Goal: Information Seeking & Learning: Learn about a topic

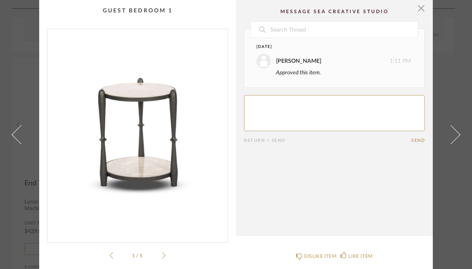
click at [421, 8] on span "button" at bounding box center [421, 8] width 16 height 16
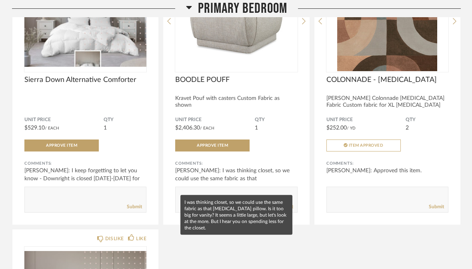
scroll to position [7910, 0]
click at [224, 183] on div "[PERSON_NAME]: I was thinking closet, so we could use the same fabric as that […" at bounding box center [236, 179] width 122 height 24
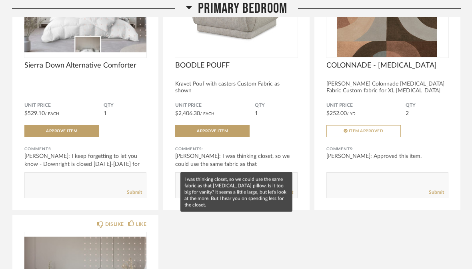
scroll to position [7923, 0]
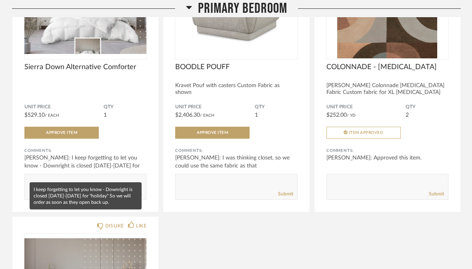
click at [78, 172] on div "[PERSON_NAME]: I keep forgetting to let you know - Downright is closed [DATE]-[…" at bounding box center [85, 166] width 122 height 24
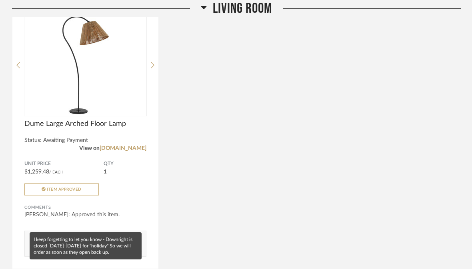
scroll to position [7527, 0]
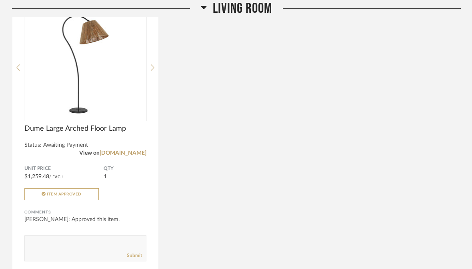
click at [0, 0] on img at bounding box center [0, 0] width 0 height 0
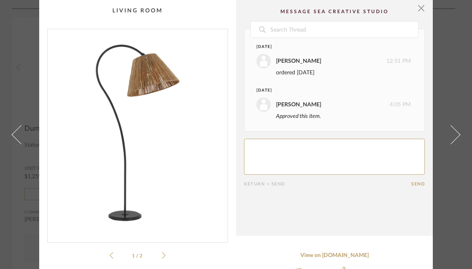
scroll to position [0, 0]
click at [421, 6] on span "button" at bounding box center [421, 8] width 16 height 16
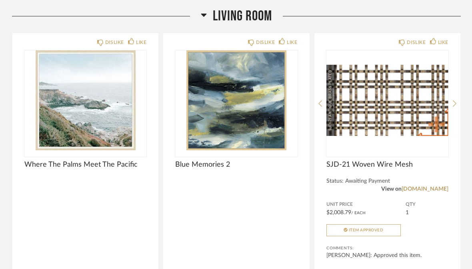
scroll to position [7210, 0]
click at [366, 169] on span "SJD-21 Woven Wire Mesh" at bounding box center [387, 164] width 122 height 9
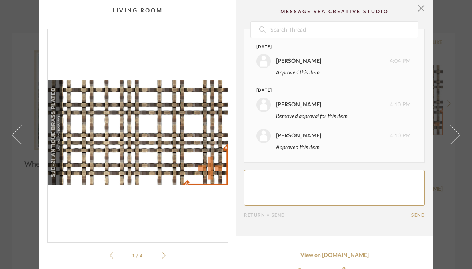
scroll to position [0, 0]
click at [423, 9] on span "button" at bounding box center [421, 8] width 16 height 16
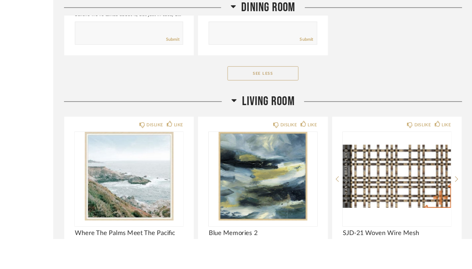
scroll to position [7169, 0]
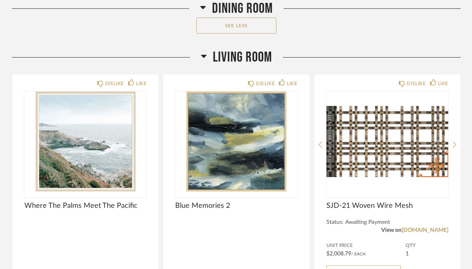
click at [99, 261] on div "DISLIKE LIKE Where The Palms Meet The Pacific Comments: Submit" at bounding box center [85, 212] width 146 height 276
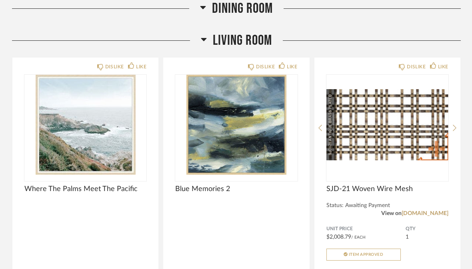
scroll to position [7182, 0]
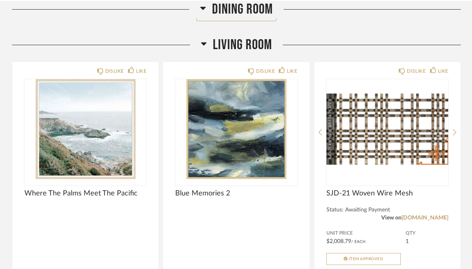
click at [90, 216] on div "Where The Palms Meet The Pacific" at bounding box center [85, 211] width 122 height 47
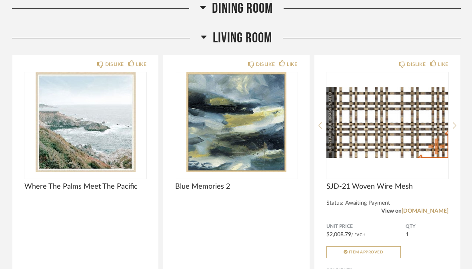
scroll to position [7188, 0]
click at [235, 221] on div "Blue Memories 2" at bounding box center [236, 205] width 122 height 47
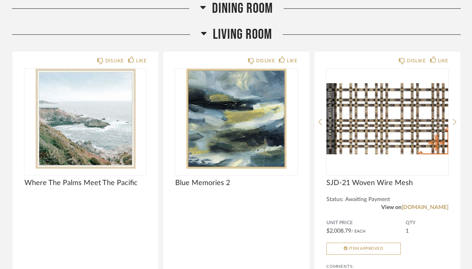
scroll to position [7192, 0]
click at [244, 145] on img "0" at bounding box center [236, 119] width 122 height 100
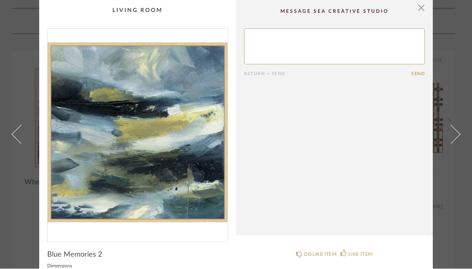
scroll to position [0, 0]
click at [252, 158] on cpp-summary-comments "Return = Send Send" at bounding box center [334, 118] width 197 height 236
click at [261, 54] on textarea at bounding box center [334, 47] width 181 height 36
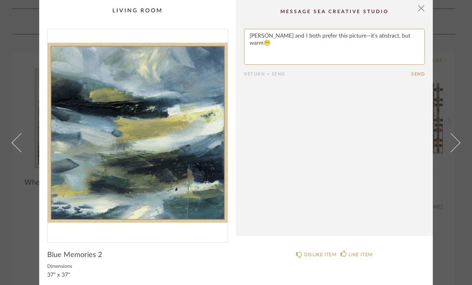
type textarea "[PERSON_NAME] and I both prefer this picture—it’s abstract, but warm😁"
click at [422, 7] on span "button" at bounding box center [421, 8] width 16 height 16
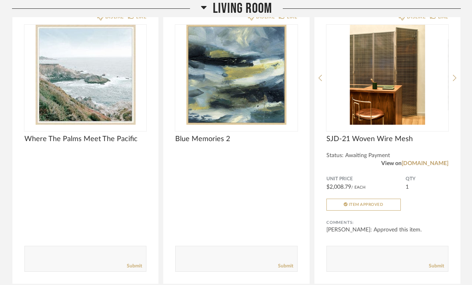
scroll to position [7236, 0]
click at [93, 125] on img "0" at bounding box center [85, 75] width 122 height 100
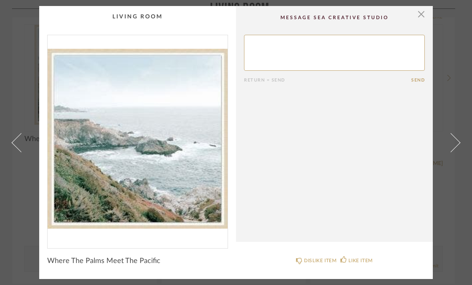
scroll to position [0, 0]
click at [421, 14] on span "button" at bounding box center [421, 14] width 16 height 16
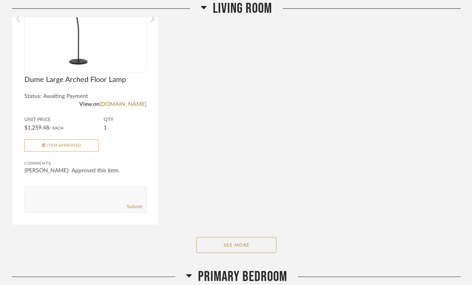
scroll to position [7576, 0]
click at [235, 249] on button "See More" at bounding box center [236, 245] width 80 height 16
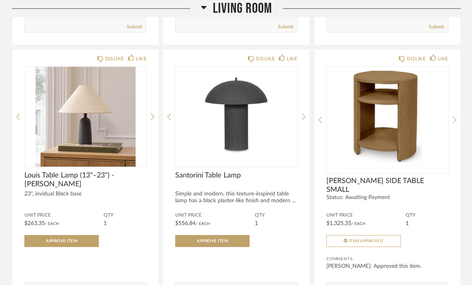
scroll to position [7756, 0]
click at [389, 155] on img "0" at bounding box center [387, 117] width 122 height 100
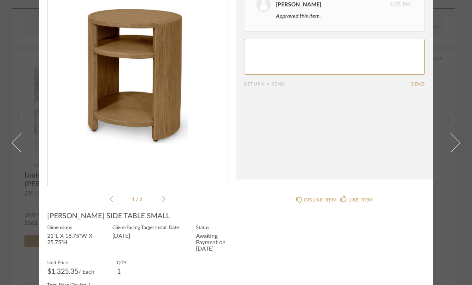
scroll to position [57, 0]
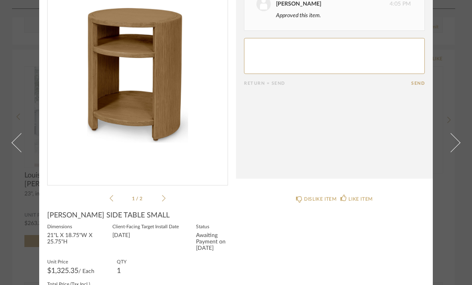
click at [261, 61] on textarea at bounding box center [334, 56] width 181 height 36
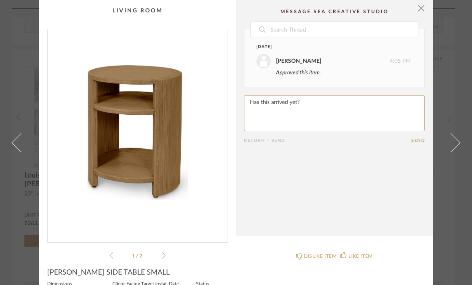
scroll to position [0, 0]
type textarea "Has this arrived yet?"
click at [422, 7] on span "button" at bounding box center [421, 8] width 16 height 16
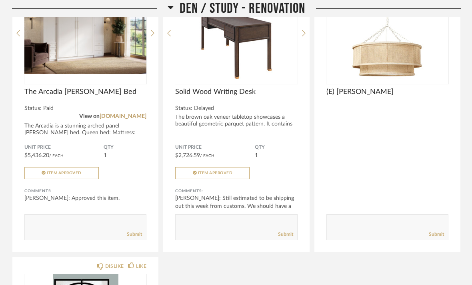
scroll to position [4264, 0]
click at [229, 96] on span "Solid Wood Writing Desk" at bounding box center [236, 92] width 122 height 9
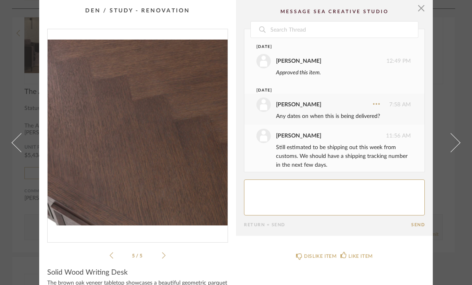
scroll to position [0, 0]
click at [422, 6] on span "button" at bounding box center [421, 8] width 16 height 16
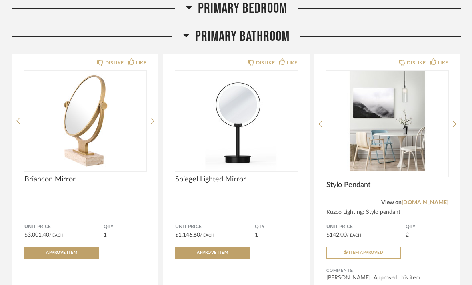
scroll to position [9839, 0]
click at [220, 184] on span "Spiegel Lighted Mirror" at bounding box center [236, 179] width 122 height 9
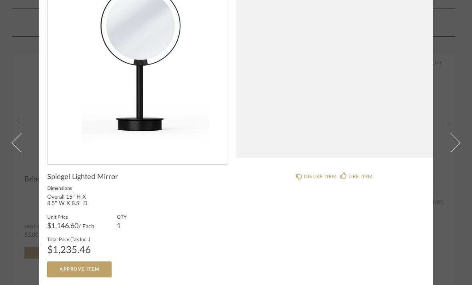
scroll to position [78, 0]
click at [453, 133] on span at bounding box center [450, 142] width 19 height 19
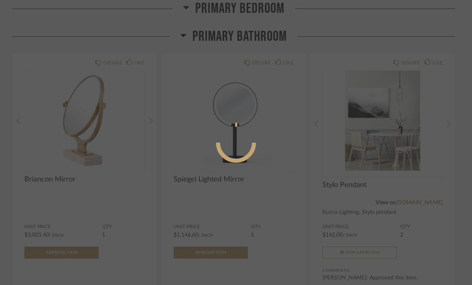
scroll to position [0, 0]
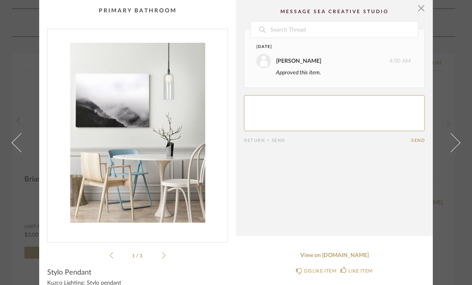
click at [421, 10] on span "button" at bounding box center [421, 8] width 16 height 16
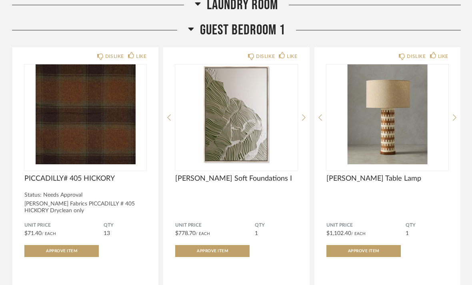
scroll to position [11618, 0]
click at [62, 192] on div "PICCADILLY# 405 HICKORY" at bounding box center [85, 183] width 122 height 18
click at [52, 164] on img "0" at bounding box center [85, 114] width 122 height 100
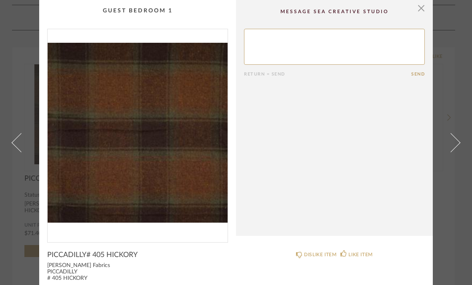
scroll to position [0, 0]
click at [422, 6] on span "button" at bounding box center [421, 8] width 16 height 16
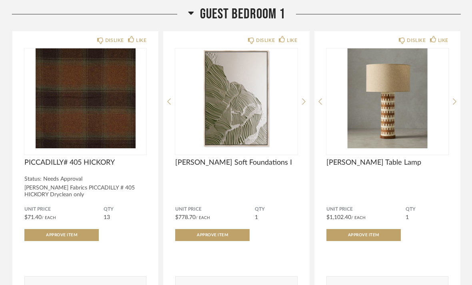
scroll to position [11634, 0]
click at [369, 167] on span "[PERSON_NAME] Table Lamp" at bounding box center [387, 162] width 122 height 9
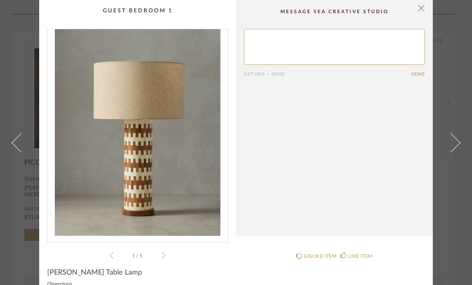
scroll to position [0, 0]
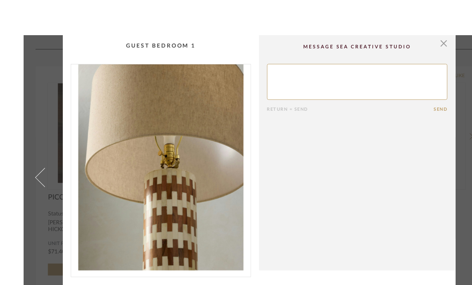
click at [423, 8] on span "button" at bounding box center [421, 8] width 16 height 16
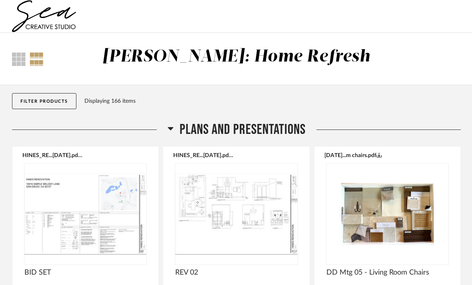
scroll to position [11634, 0]
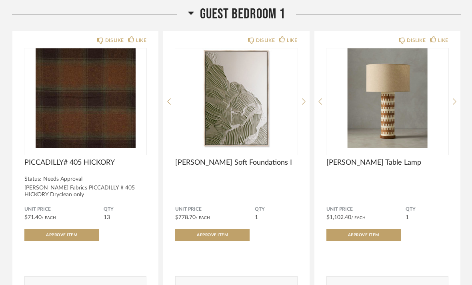
click at [233, 167] on span "[PERSON_NAME] Soft Foundations I" at bounding box center [236, 162] width 122 height 9
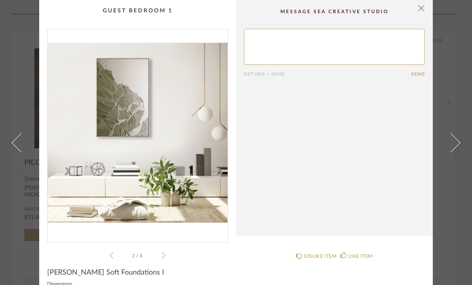
scroll to position [0, 0]
click at [422, 8] on span "button" at bounding box center [421, 8] width 16 height 16
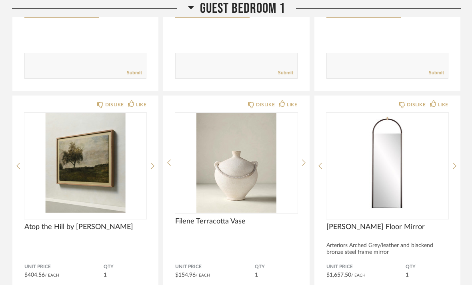
scroll to position [11859, 0]
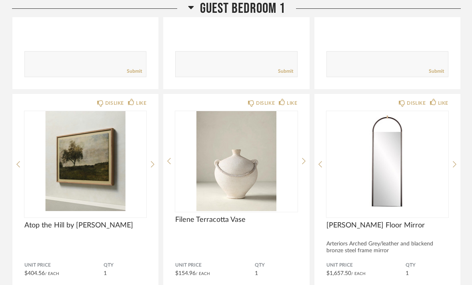
click at [91, 197] on img "0" at bounding box center [85, 161] width 122 height 100
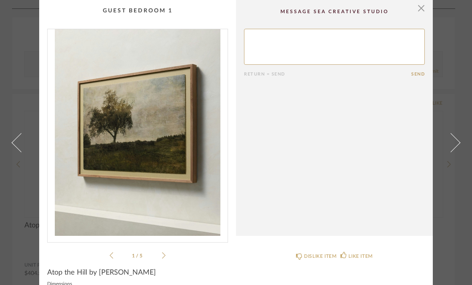
scroll to position [0, 0]
click at [420, 8] on span "button" at bounding box center [421, 8] width 16 height 16
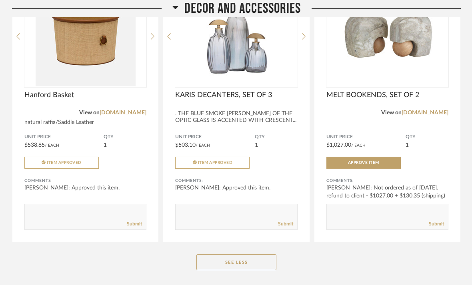
scroll to position [15542, 0]
